Goal: Find specific page/section: Find specific page/section

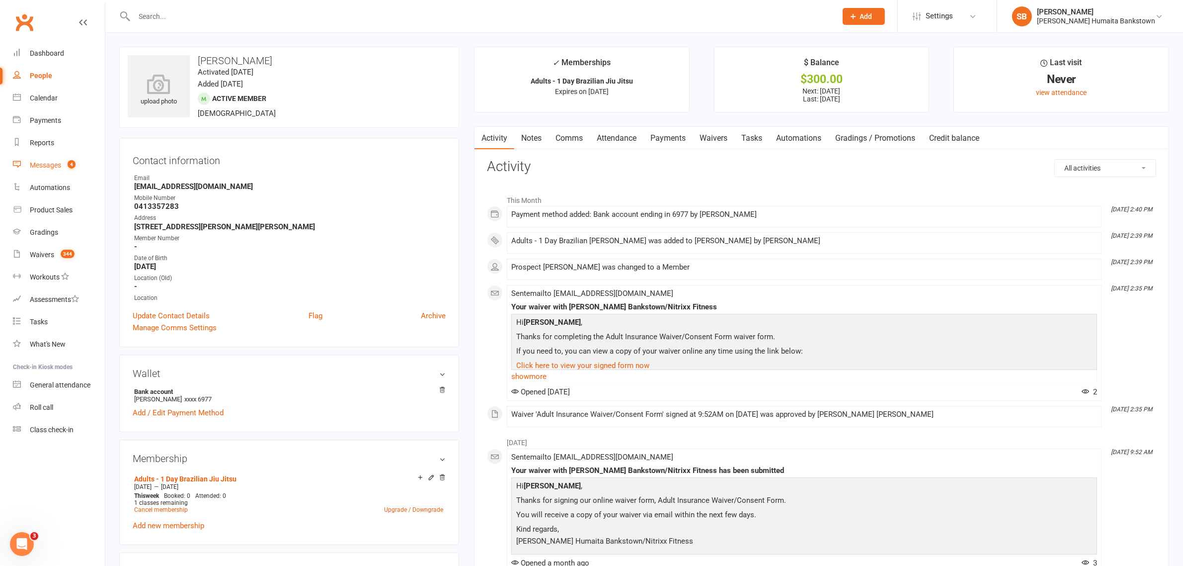
click at [41, 165] on div "Messages" at bounding box center [45, 165] width 31 height 8
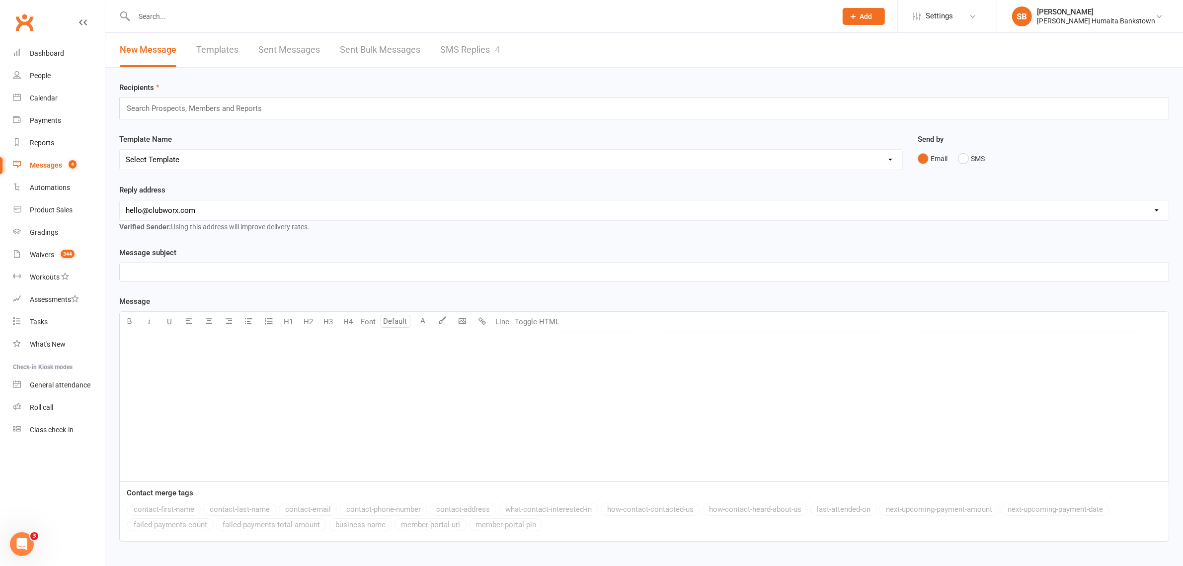
click at [451, 68] on div "Recipients Search Prospects, Members and Reports Template Name Select Template …" at bounding box center [644, 342] width 1078 height 548
click at [462, 48] on link "SMS Replies 4" at bounding box center [470, 50] width 60 height 34
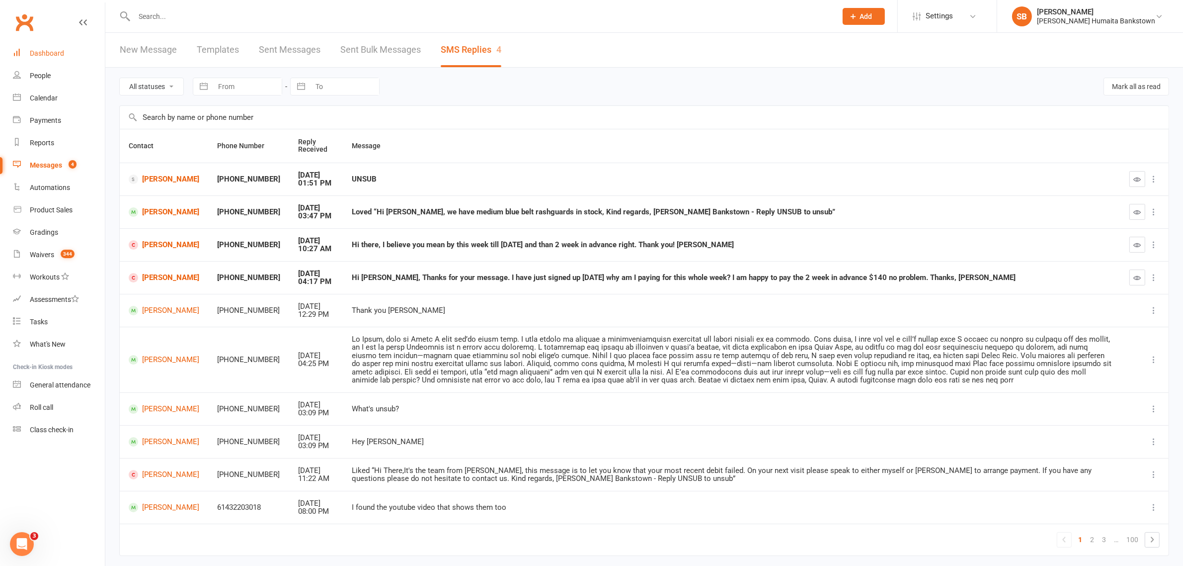
click at [80, 50] on link "Dashboard" at bounding box center [59, 53] width 92 height 22
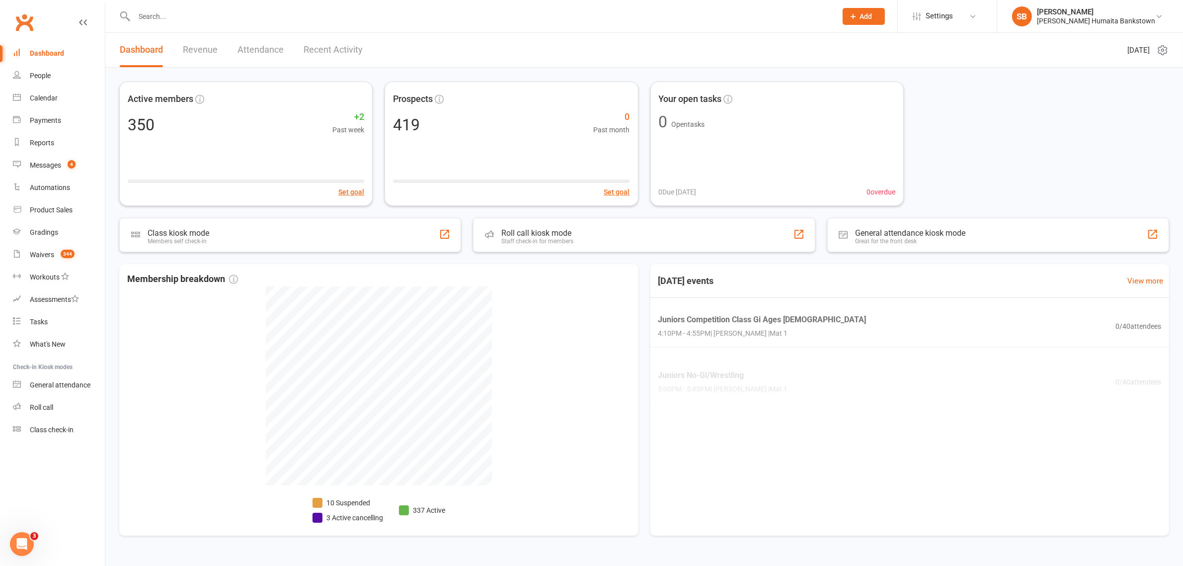
click at [263, 14] on input "text" at bounding box center [480, 16] width 699 height 14
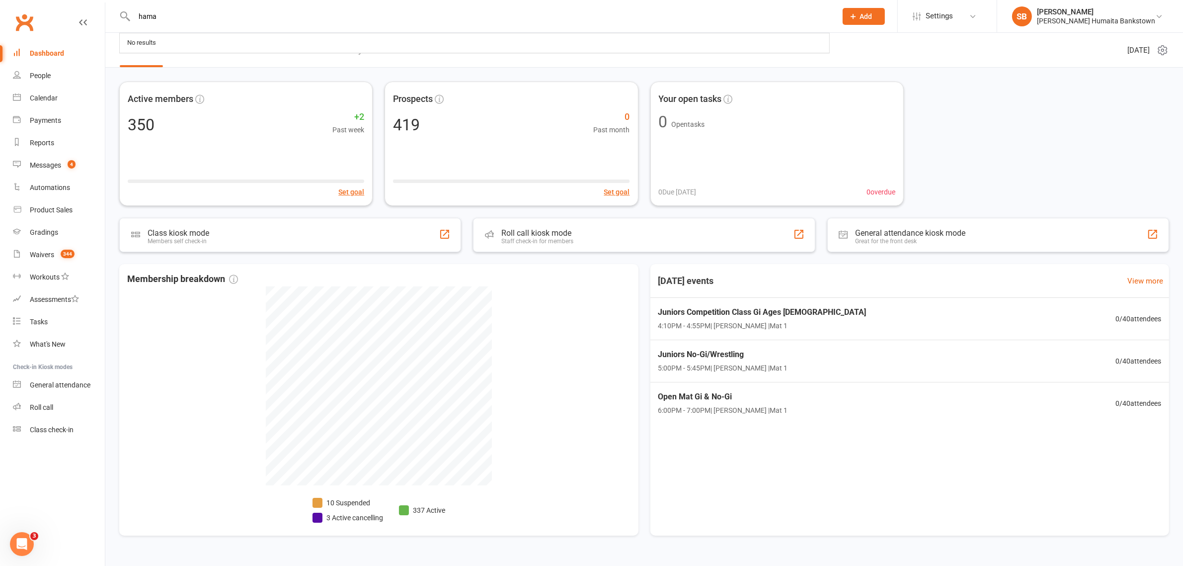
type input "hamad"
